Goal: Task Accomplishment & Management: Use online tool/utility

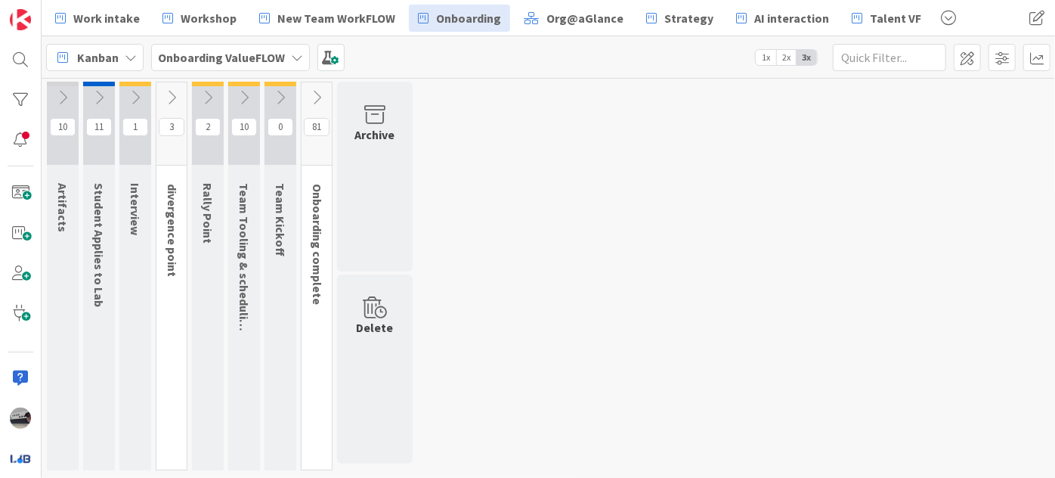
click at [309, 94] on icon at bounding box center [316, 97] width 17 height 17
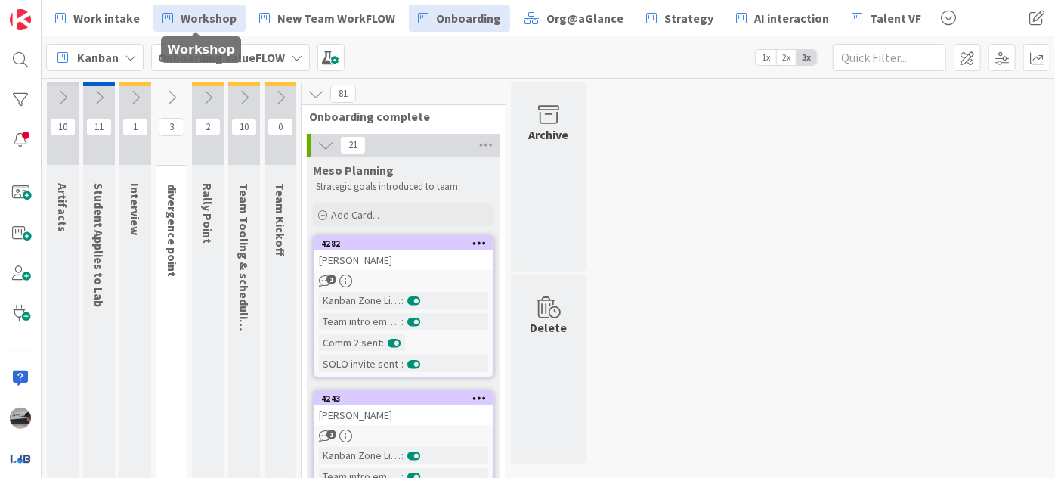
click at [206, 17] on span "Workshop" at bounding box center [209, 18] width 56 height 18
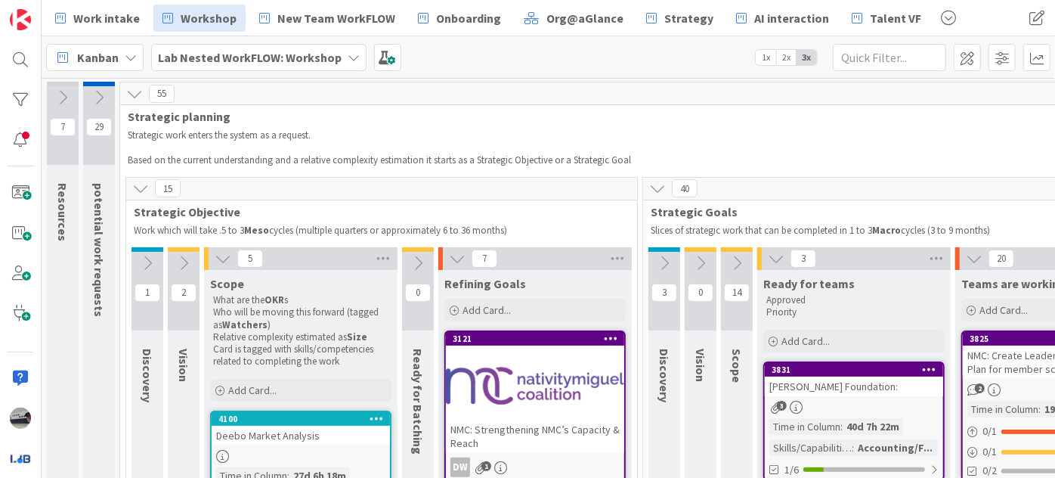
click at [224, 260] on icon at bounding box center [223, 258] width 17 height 17
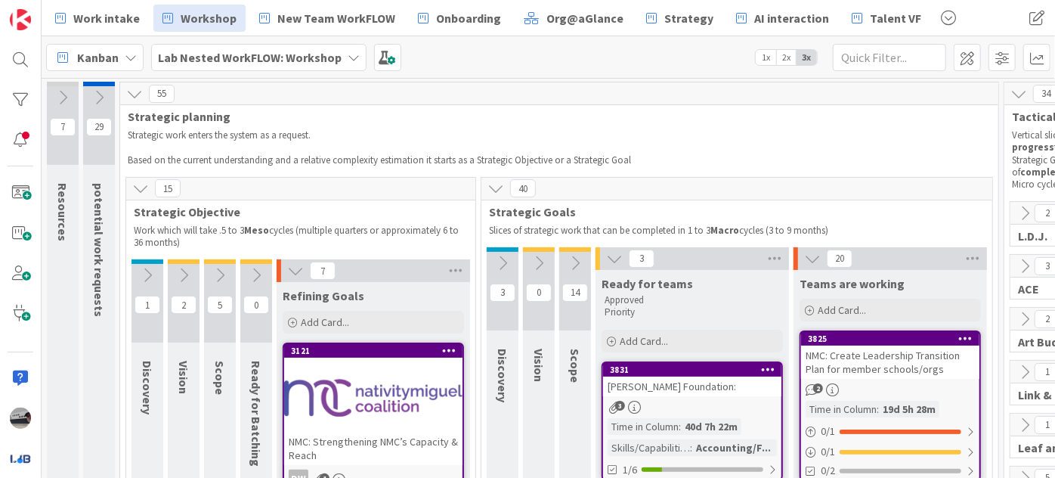
click at [292, 271] on icon at bounding box center [295, 270] width 17 height 17
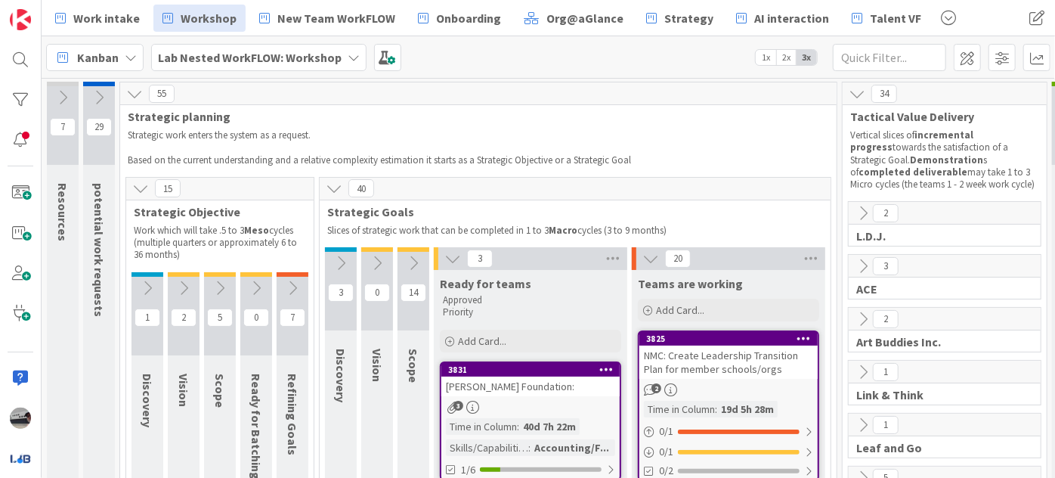
click at [447, 256] on icon at bounding box center [452, 258] width 17 height 17
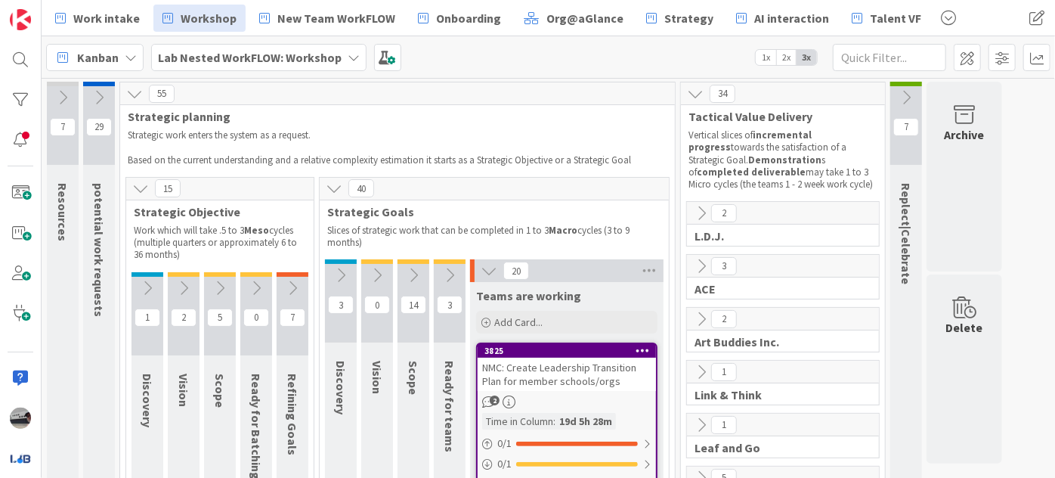
click at [487, 270] on icon at bounding box center [489, 270] width 17 height 17
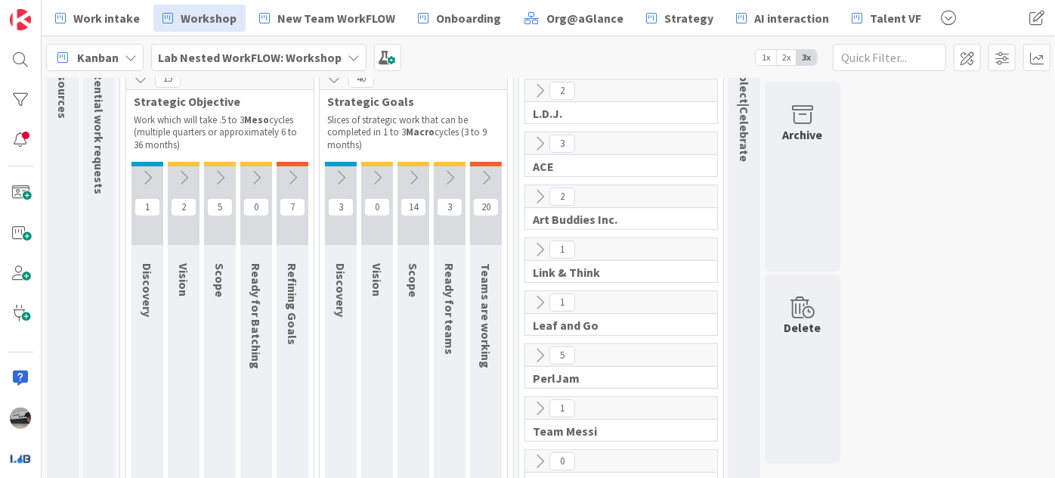
scroll to position [137, 0]
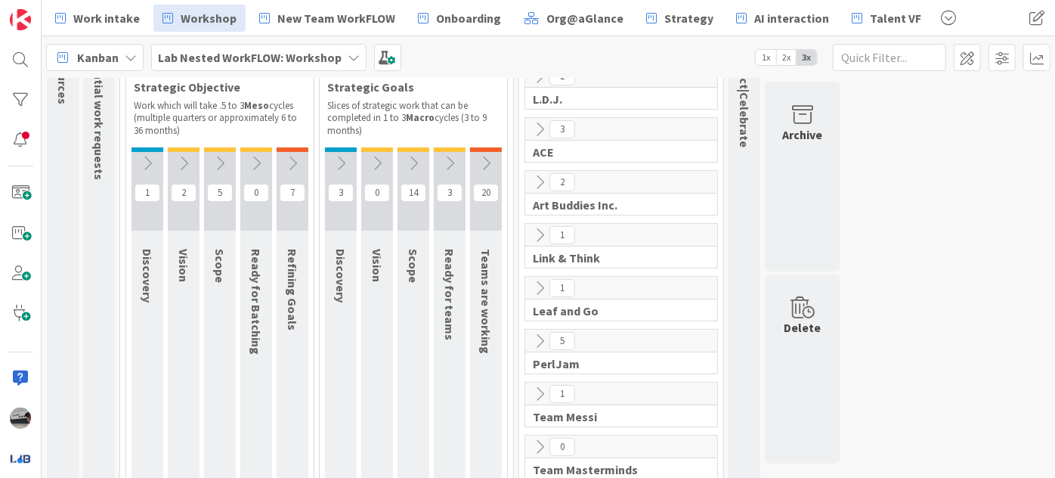
click at [539, 280] on icon at bounding box center [539, 288] width 17 height 17
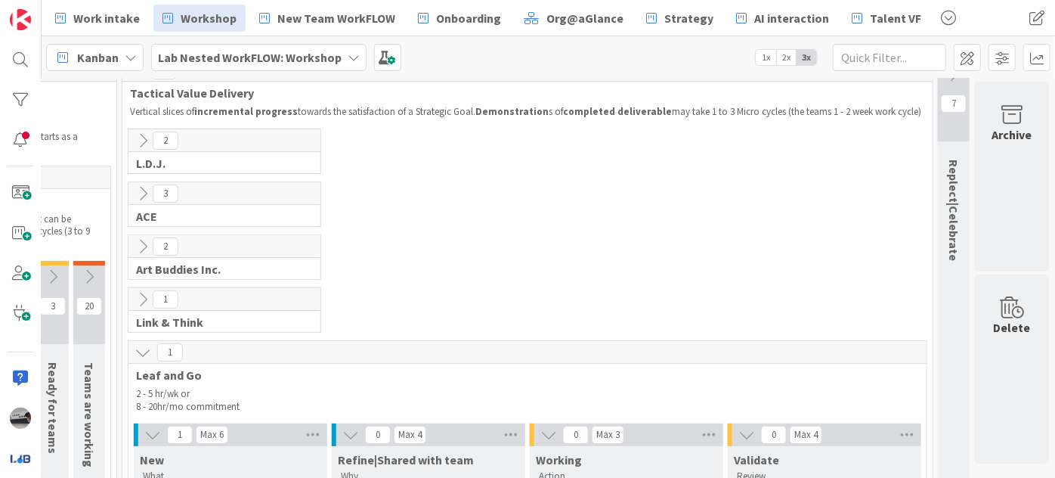
scroll to position [0, 405]
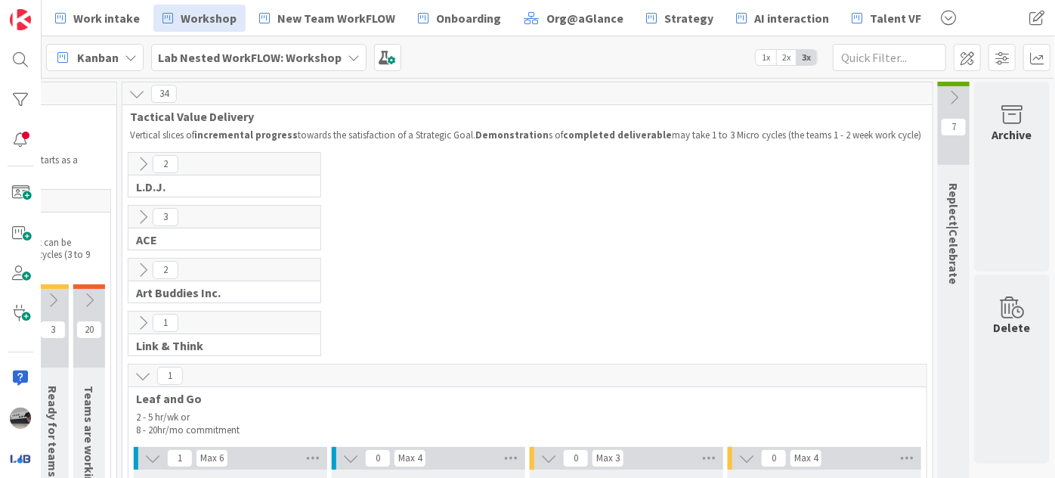
click at [945, 94] on icon at bounding box center [953, 97] width 17 height 17
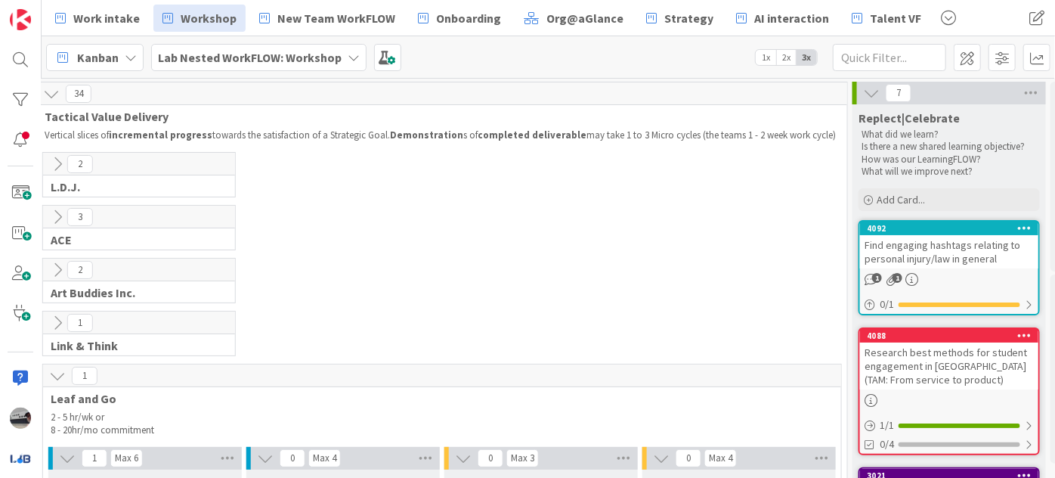
scroll to position [0, 566]
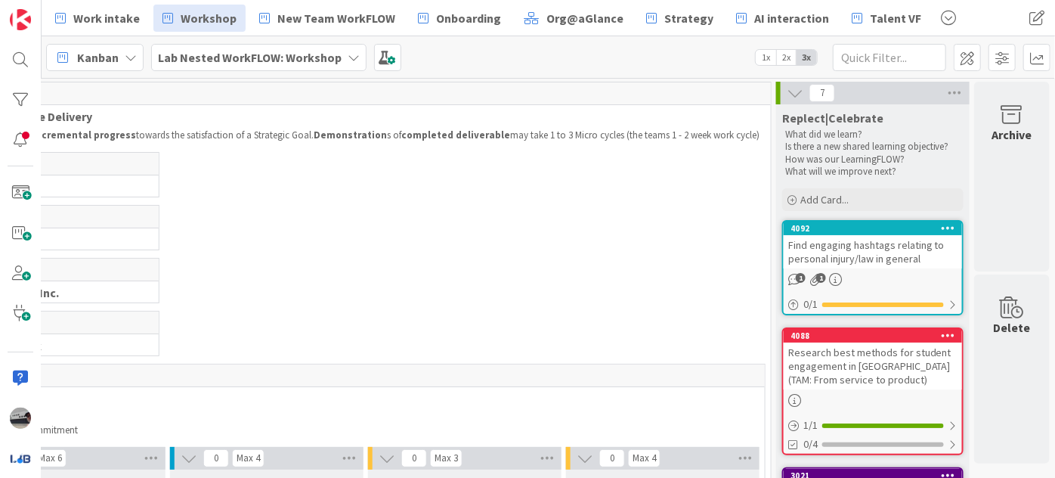
click at [855, 246] on div "Find engaging hashtags relating to personal injury/law in general" at bounding box center [873, 251] width 178 height 33
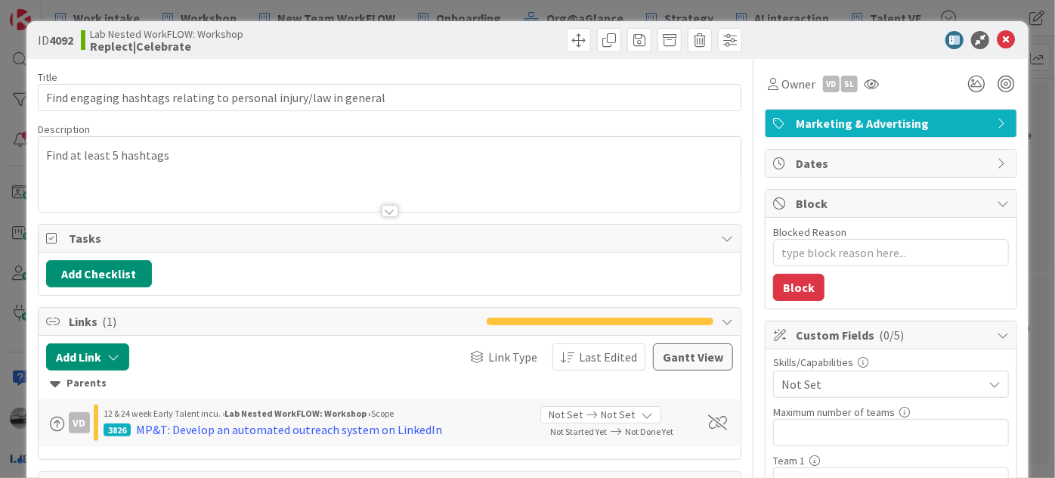
type textarea "x"
drag, startPoint x: 74, startPoint y: 38, endPoint x: 51, endPoint y: 34, distance: 23.0
click at [51, 34] on b "4092" at bounding box center [61, 39] width 24 height 15
click at [1000, 38] on icon at bounding box center [1006, 40] width 18 height 18
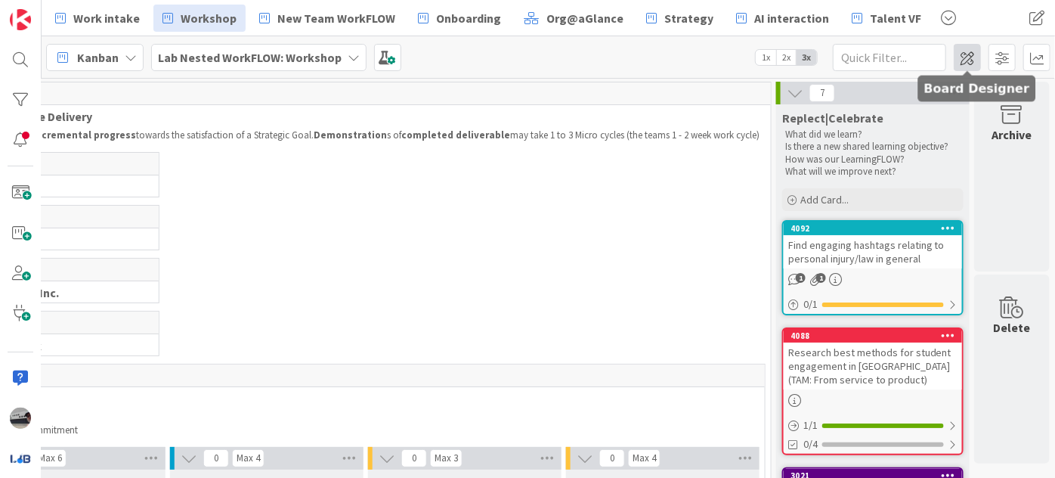
click at [966, 66] on span at bounding box center [967, 57] width 27 height 27
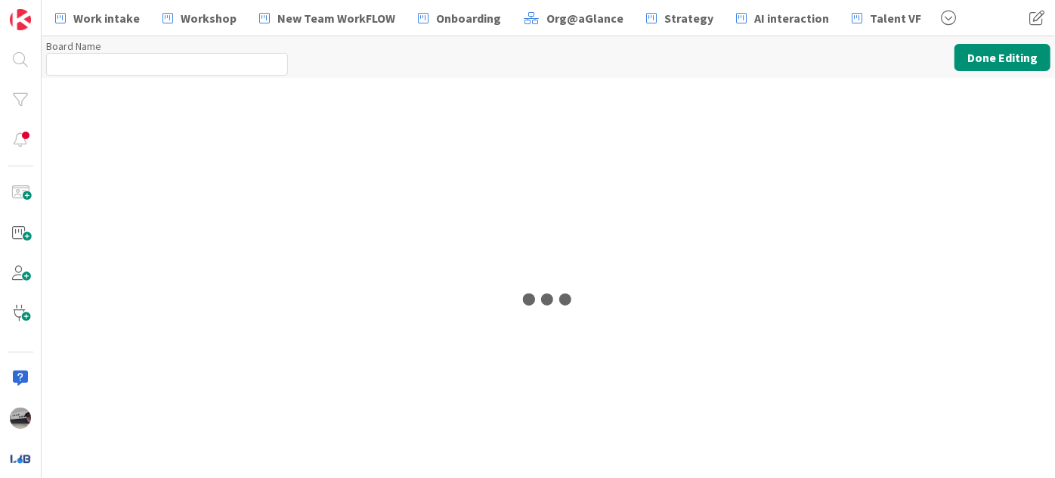
type input "Lab Nested WorkFLOW: Workshop"
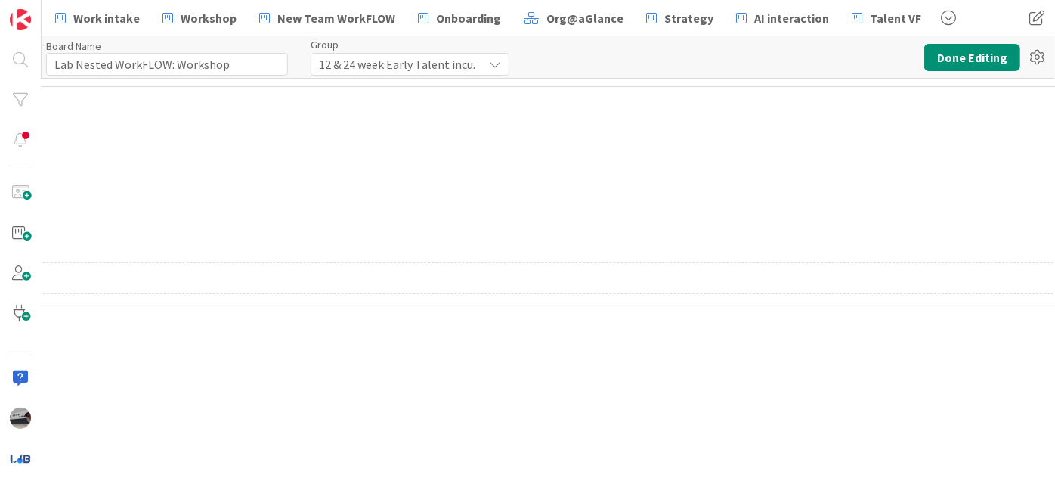
scroll to position [0, 5341]
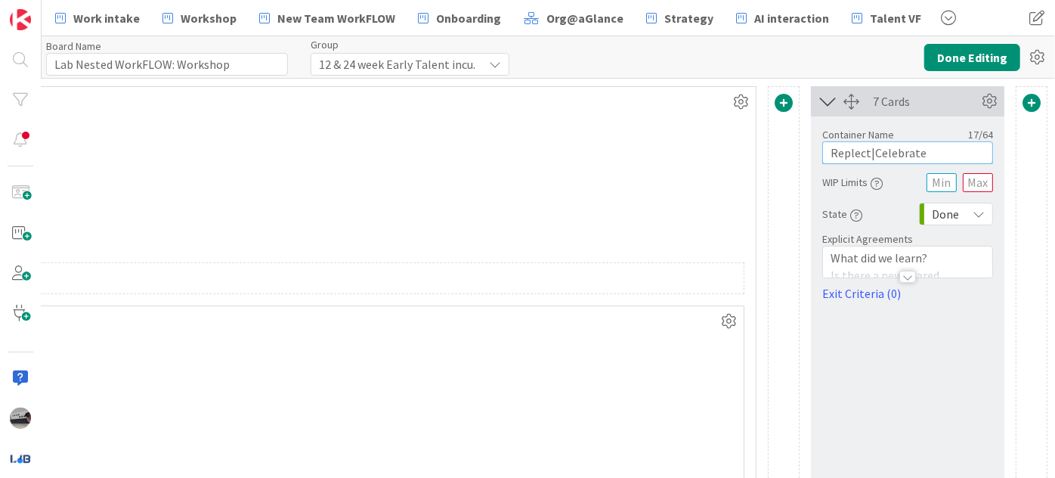
click at [835, 153] on input "Replect|Celebrate" at bounding box center [907, 152] width 171 height 23
type input "Reflect|Celebrate"
click at [969, 51] on button "Done Editing" at bounding box center [972, 57] width 96 height 27
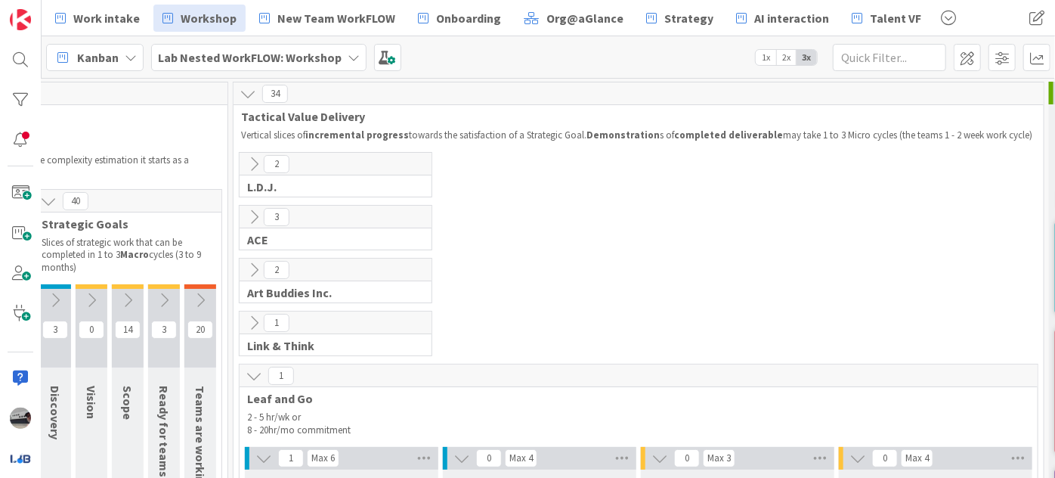
scroll to position [0, 566]
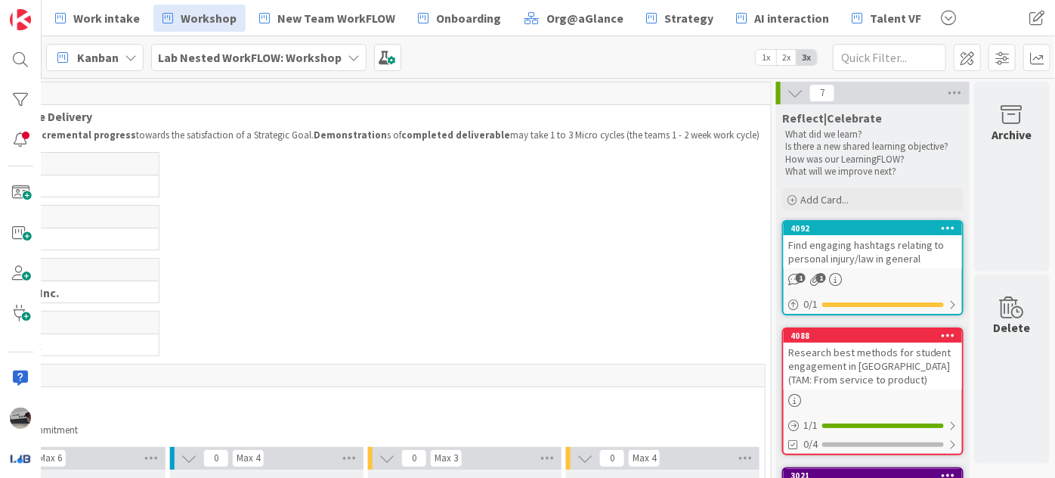
click at [864, 256] on div "Find engaging hashtags relating to personal injury/law in general" at bounding box center [873, 251] width 178 height 33
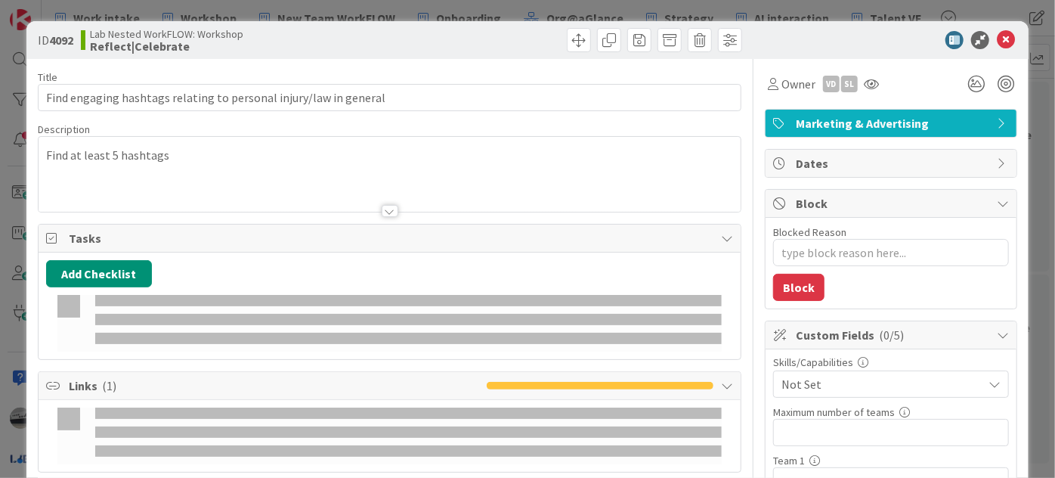
type textarea "x"
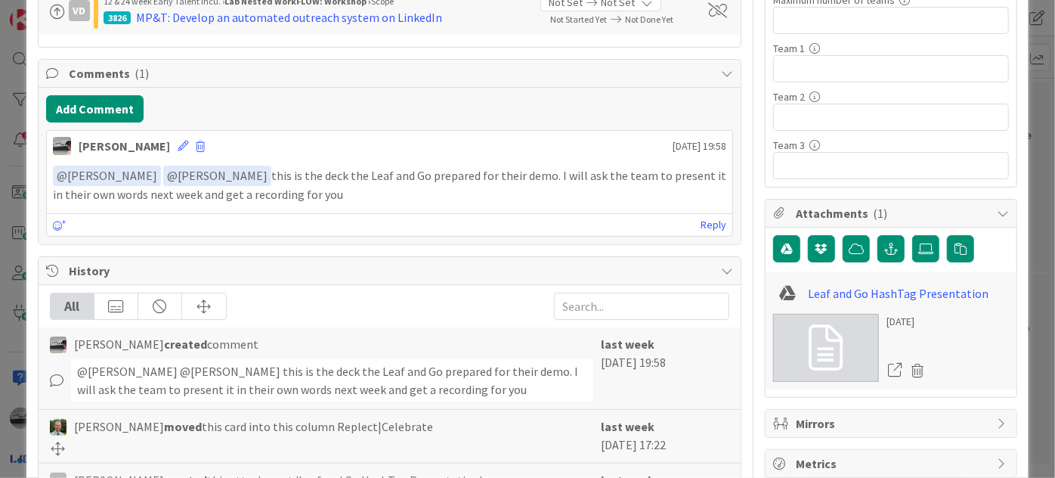
scroll to position [549, 0]
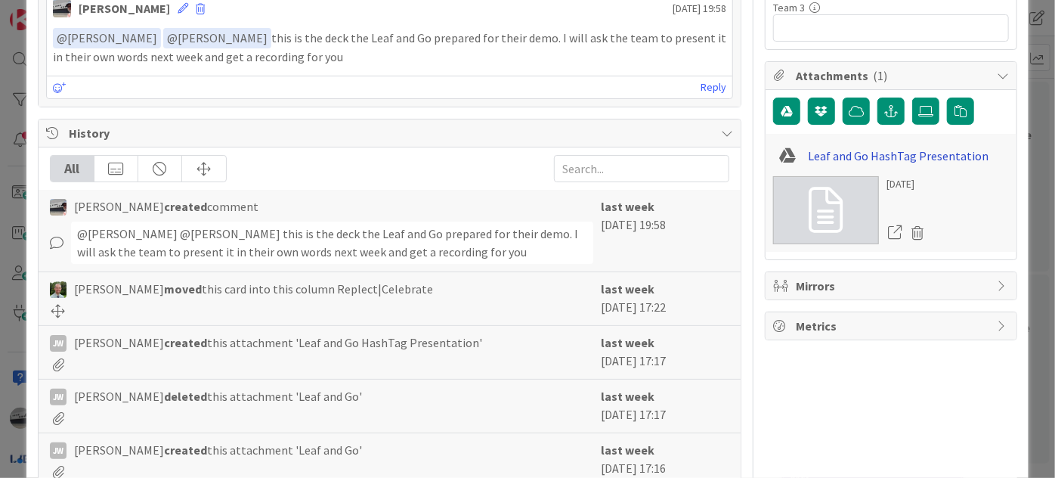
click at [900, 154] on link "Leaf and Go HashTag Presentation" at bounding box center [898, 156] width 181 height 18
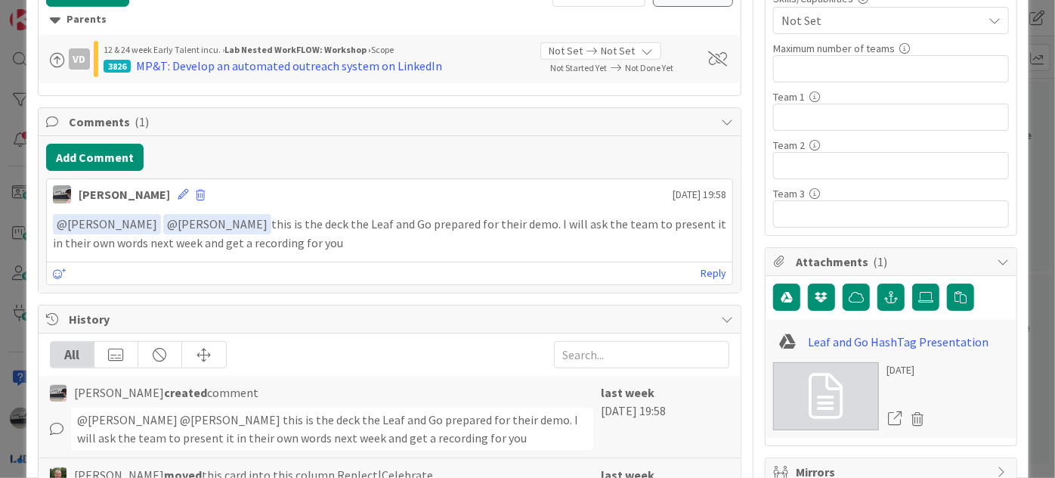
scroll to position [206, 0]
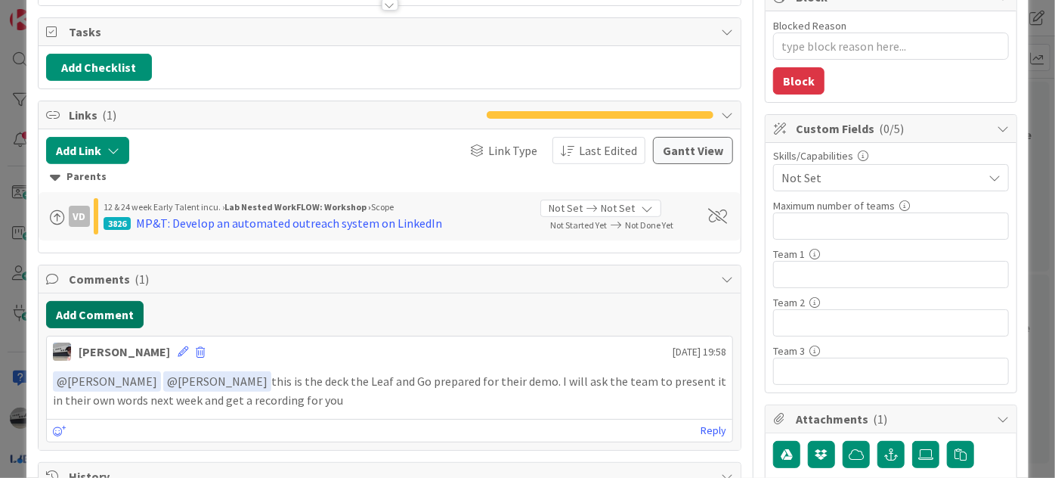
click at [115, 301] on button "Add Comment" at bounding box center [94, 314] width 97 height 27
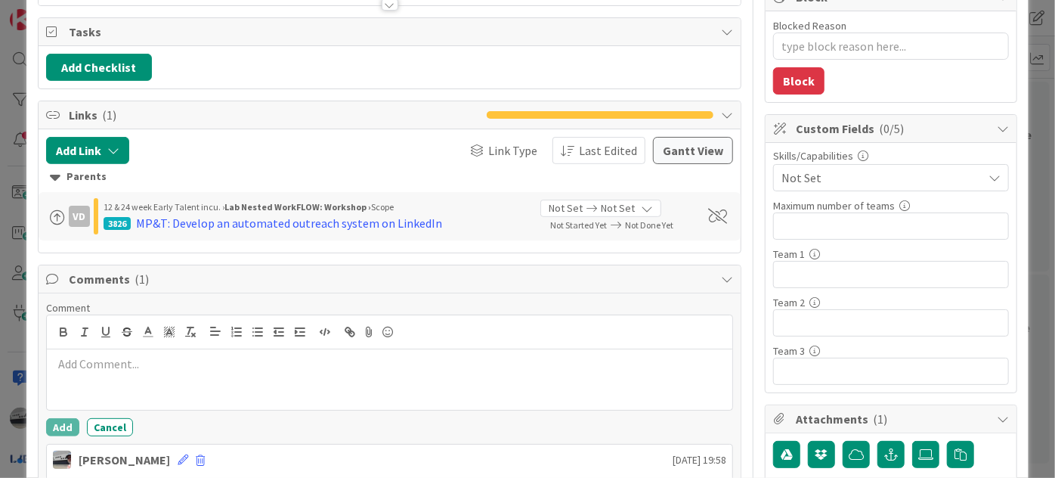
click at [293, 368] on p at bounding box center [389, 363] width 673 height 17
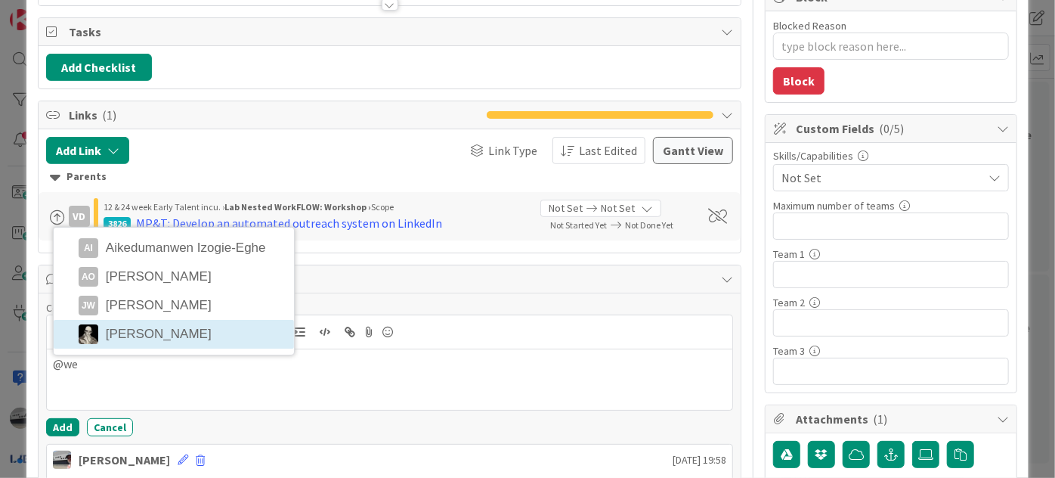
click at [197, 329] on li "[PERSON_NAME]" at bounding box center [174, 334] width 240 height 29
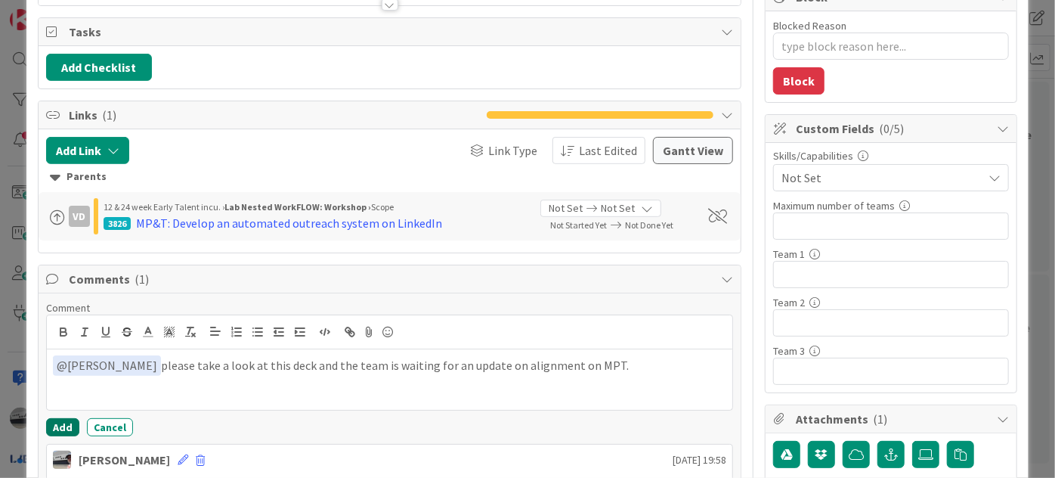
click at [56, 425] on button "Add" at bounding box center [62, 427] width 33 height 18
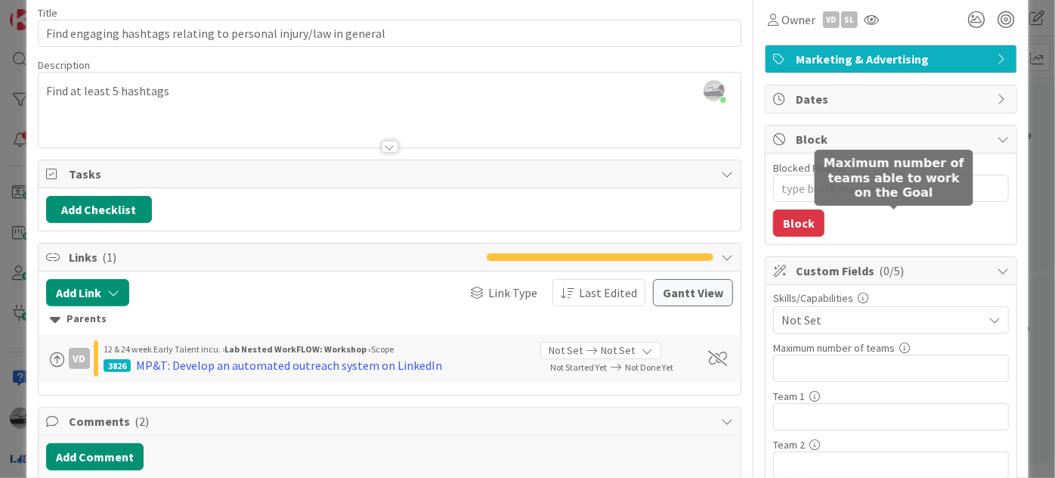
scroll to position [0, 0]
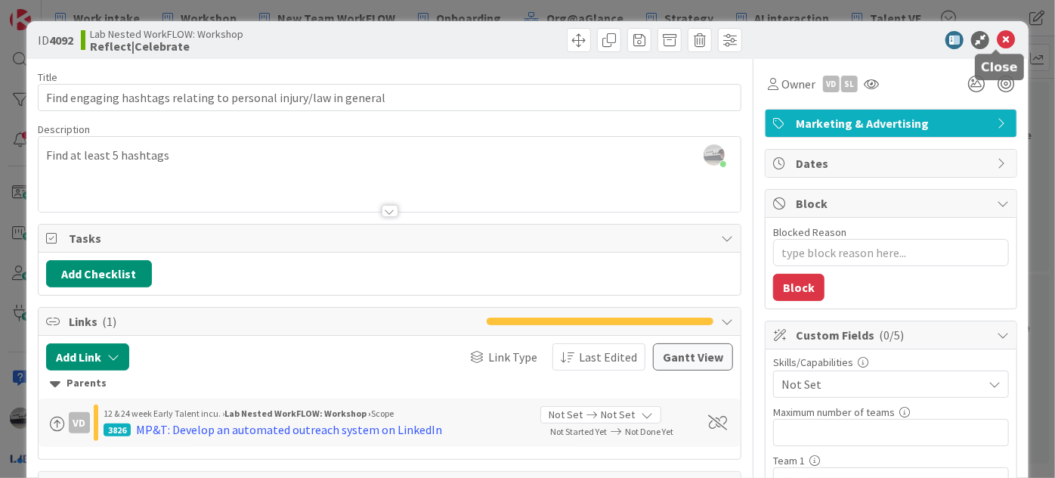
click at [997, 36] on icon at bounding box center [1006, 40] width 18 height 18
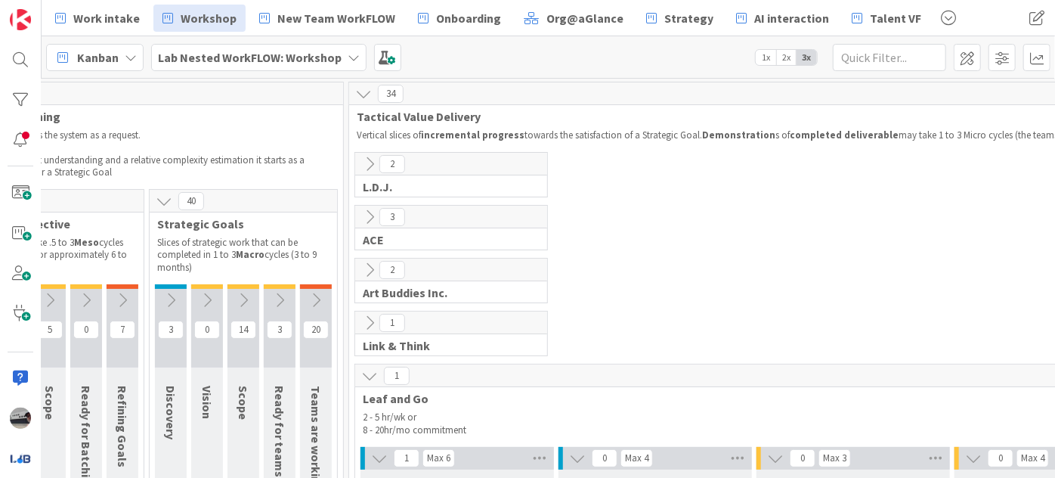
scroll to position [0, 157]
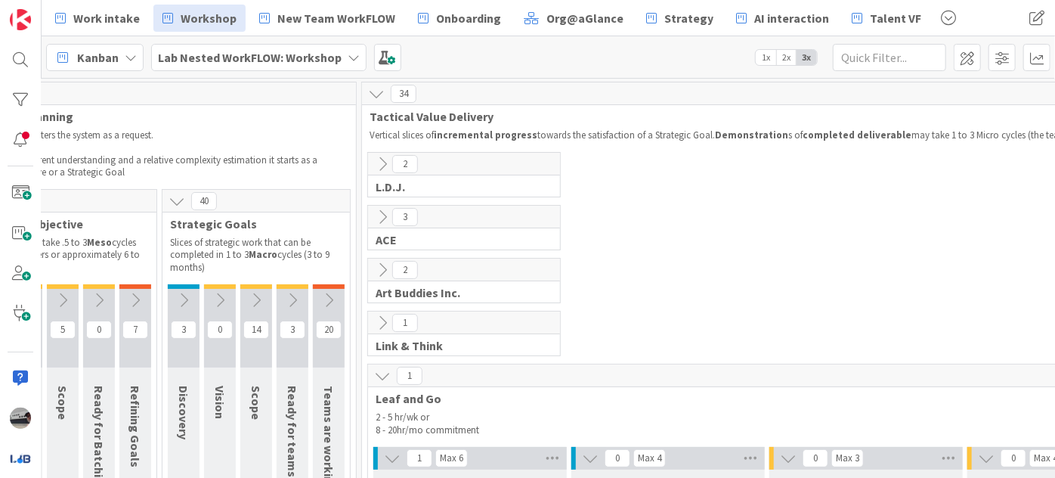
click at [379, 372] on icon at bounding box center [382, 375] width 17 height 17
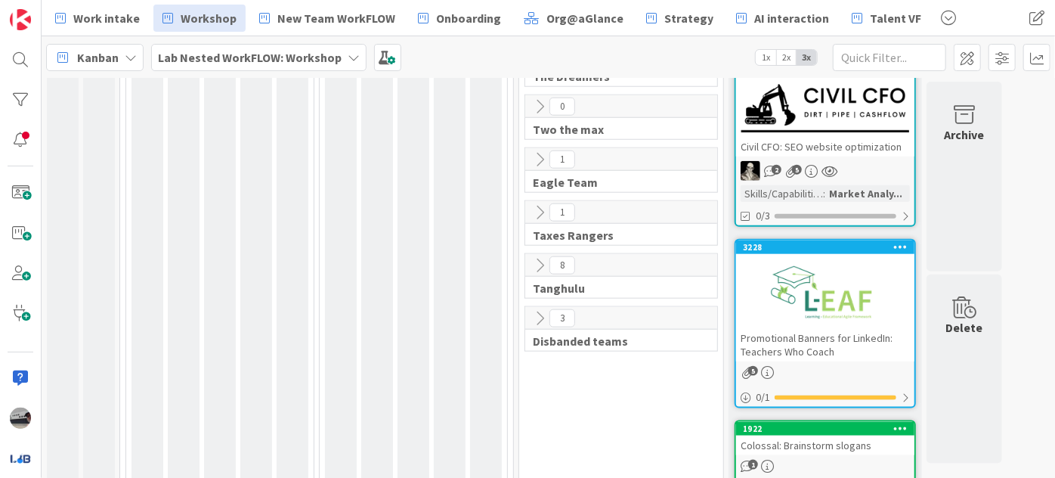
scroll to position [813, 0]
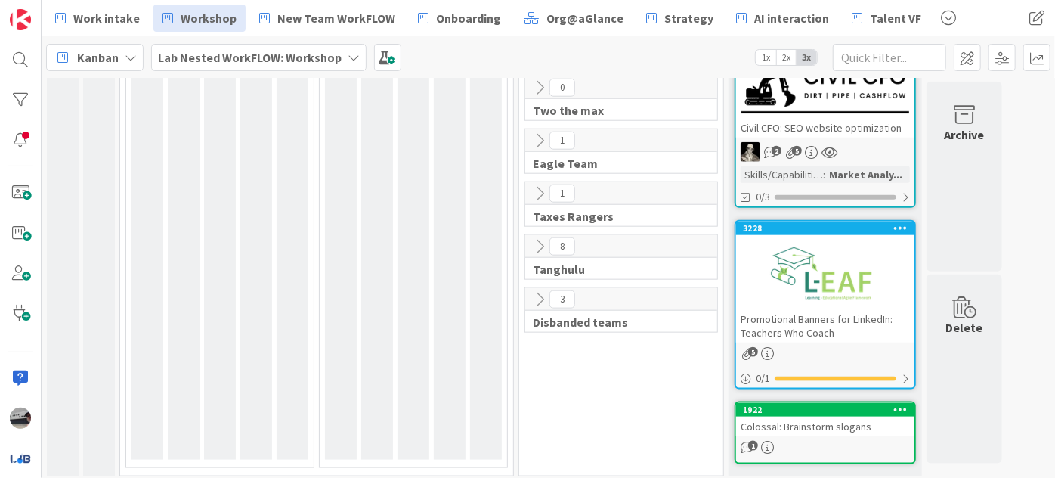
click at [535, 240] on icon at bounding box center [539, 246] width 17 height 17
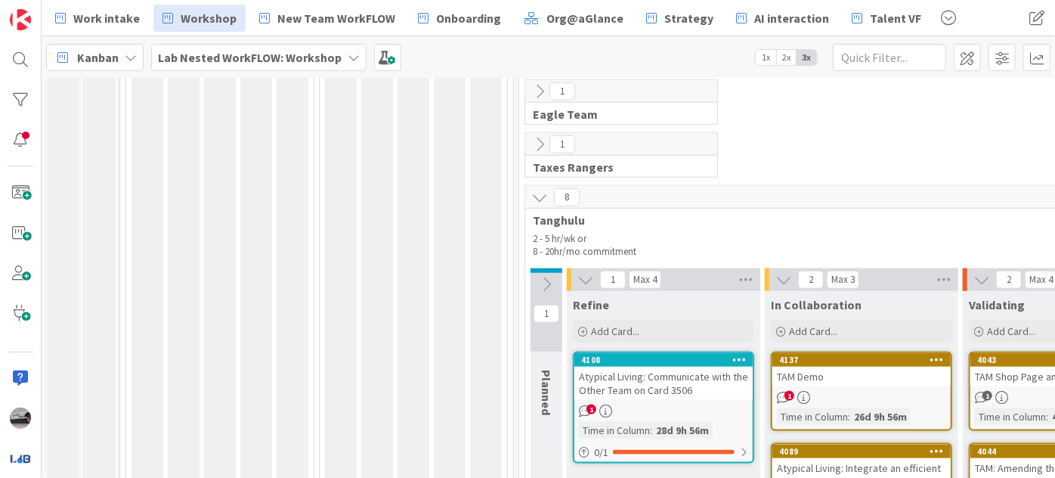
click at [548, 276] on icon at bounding box center [546, 284] width 17 height 17
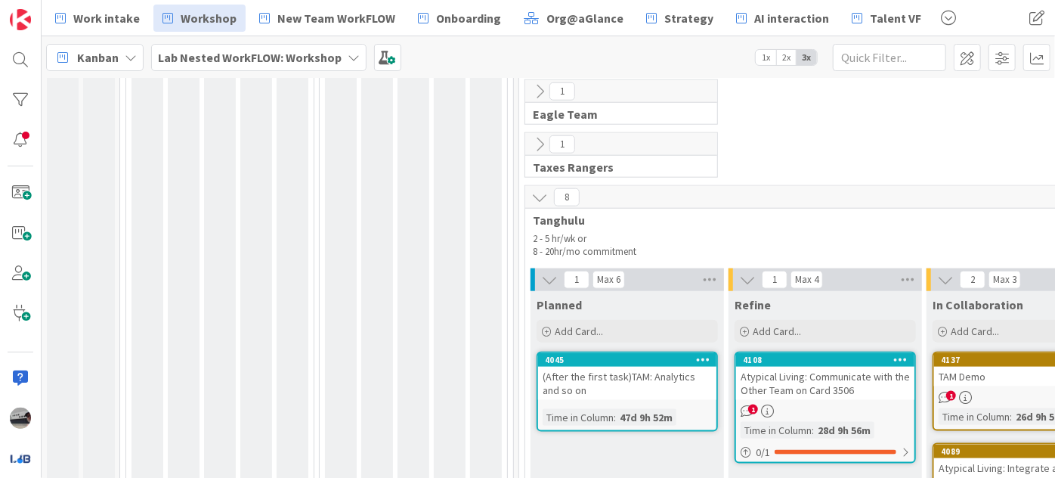
click at [825, 369] on div "Atypical Living: Communicate with the Other Team on Card 3506" at bounding box center [825, 382] width 178 height 33
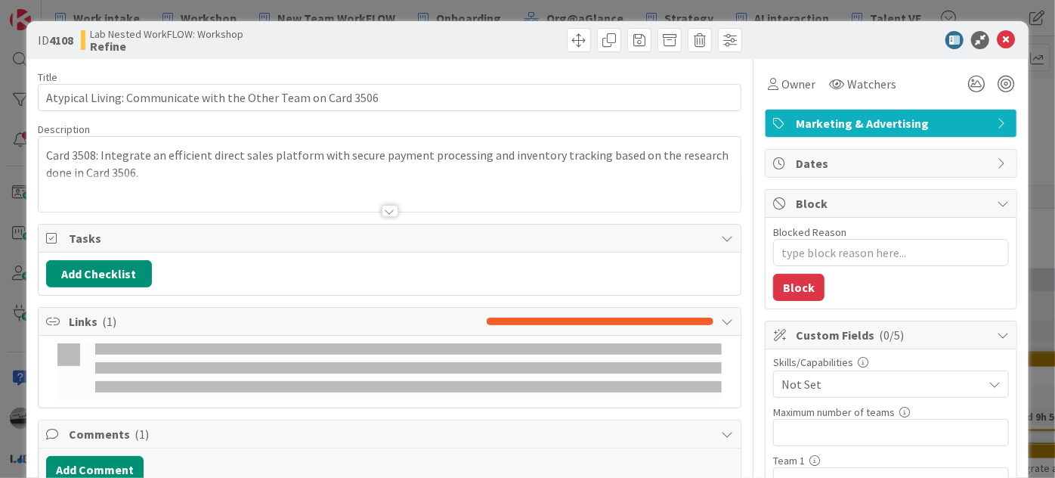
type textarea "x"
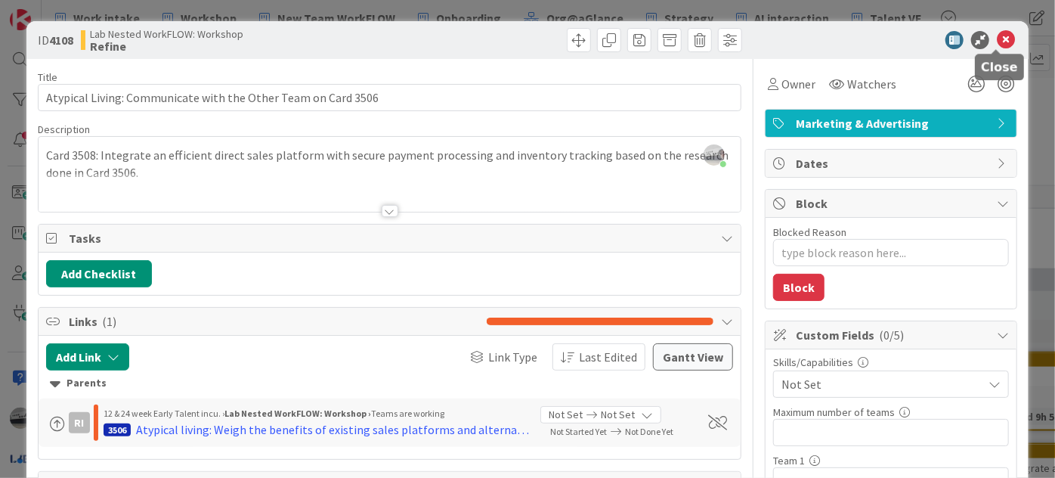
click at [999, 40] on icon at bounding box center [1006, 40] width 18 height 18
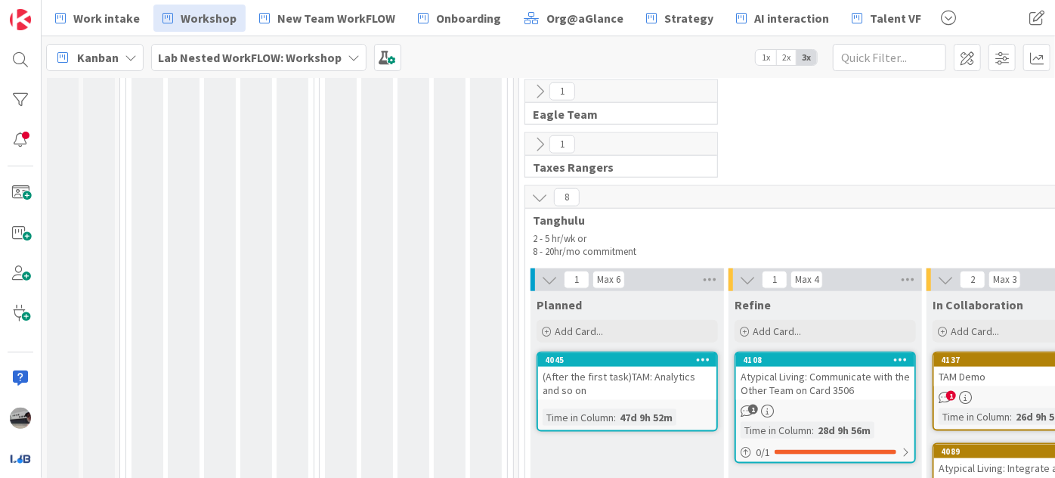
click at [546, 271] on icon at bounding box center [549, 279] width 17 height 17
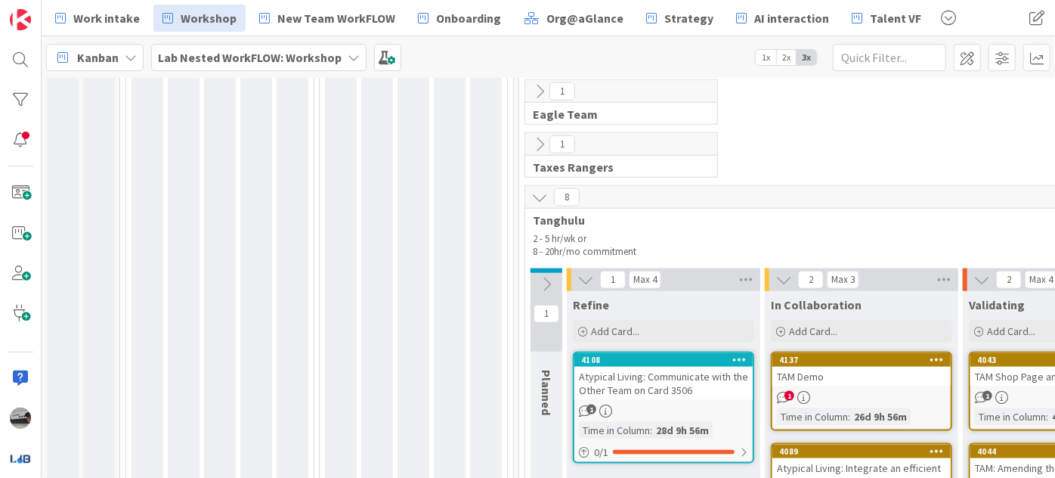
click at [584, 271] on icon at bounding box center [585, 279] width 17 height 17
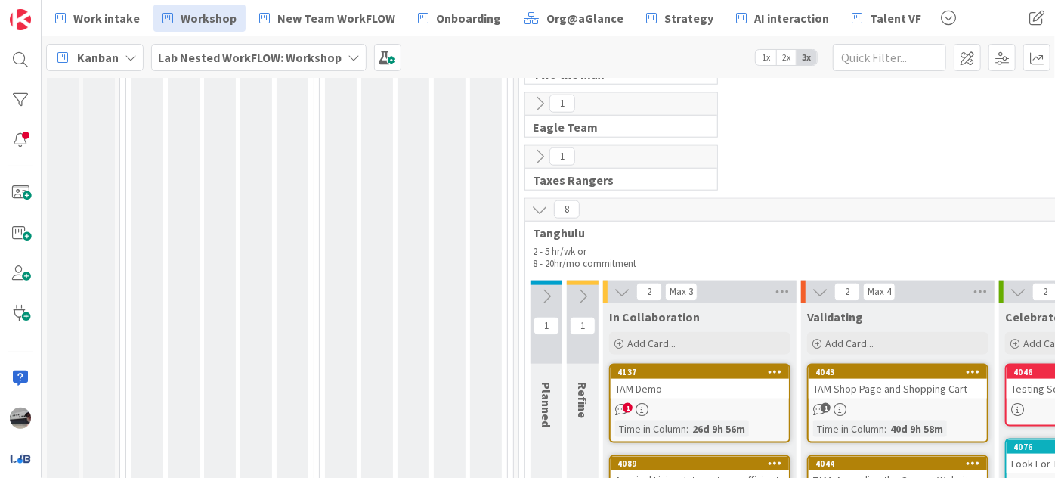
click at [620, 285] on icon at bounding box center [622, 291] width 17 height 17
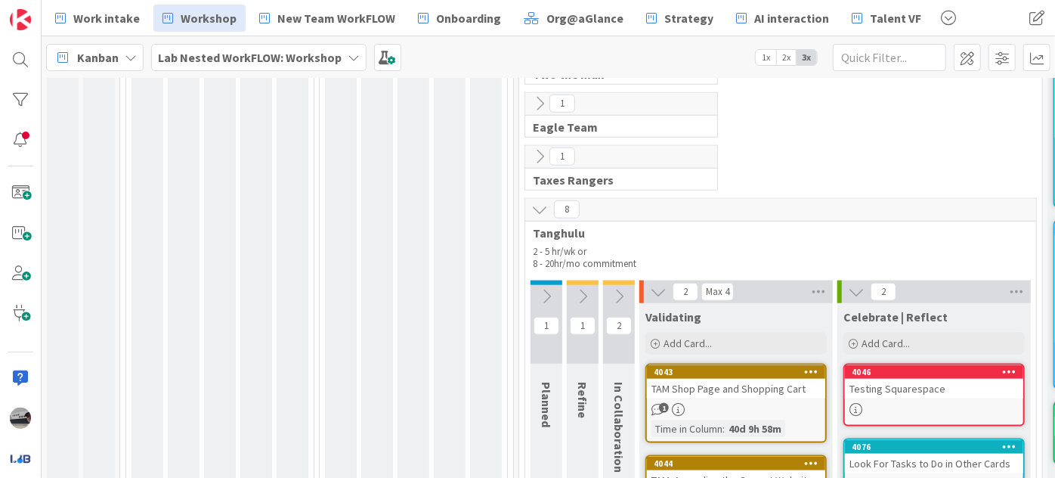
click at [571, 285] on button at bounding box center [583, 296] width 32 height 23
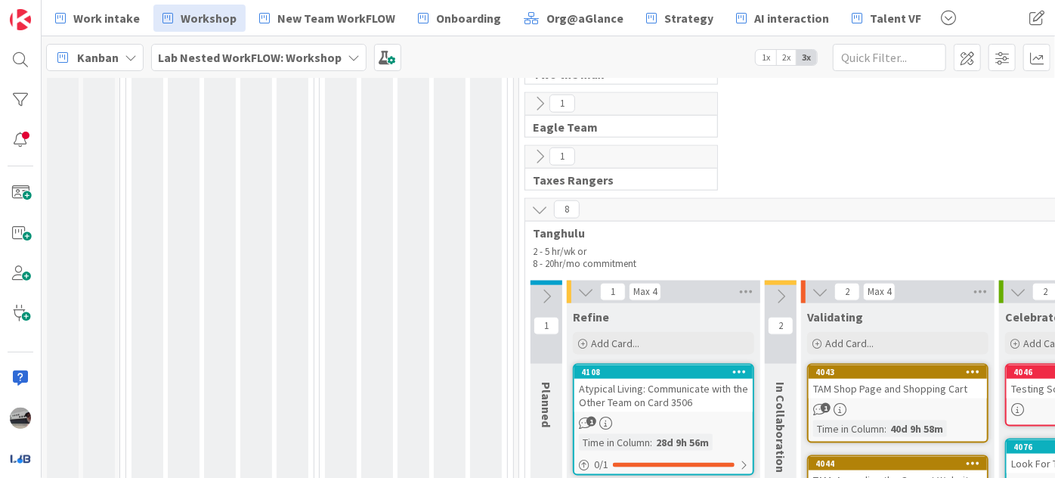
click at [538, 288] on icon at bounding box center [546, 296] width 17 height 17
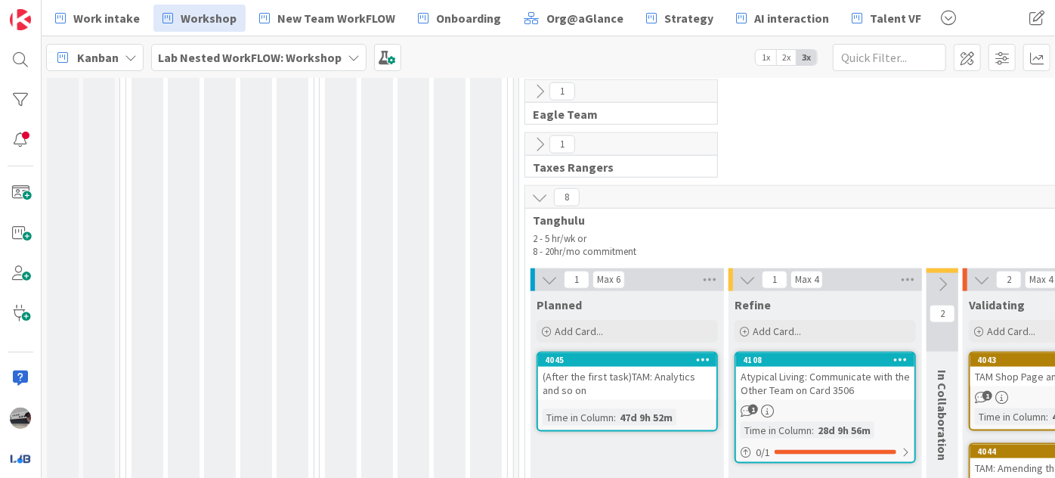
click at [928, 273] on button at bounding box center [942, 284] width 32 height 23
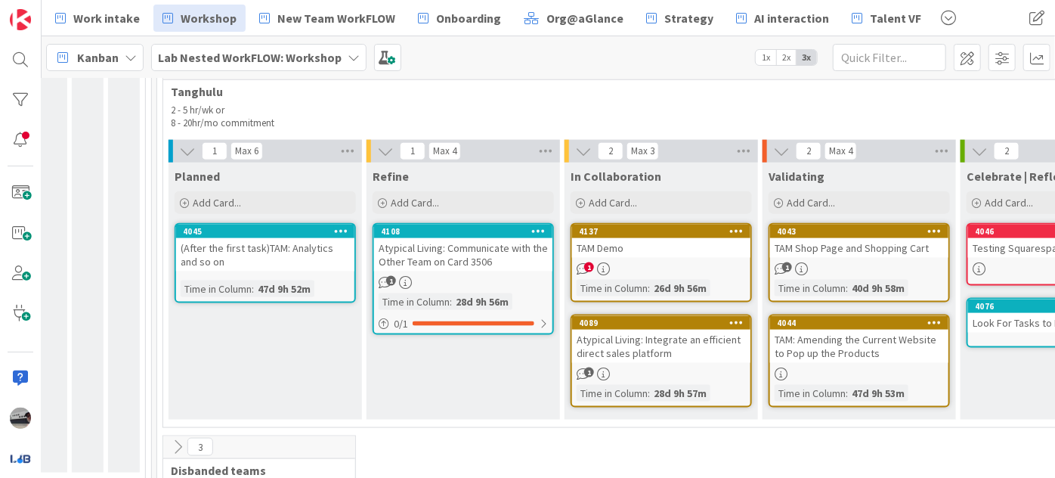
scroll to position [951, 362]
